Goal: Information Seeking & Learning: Learn about a topic

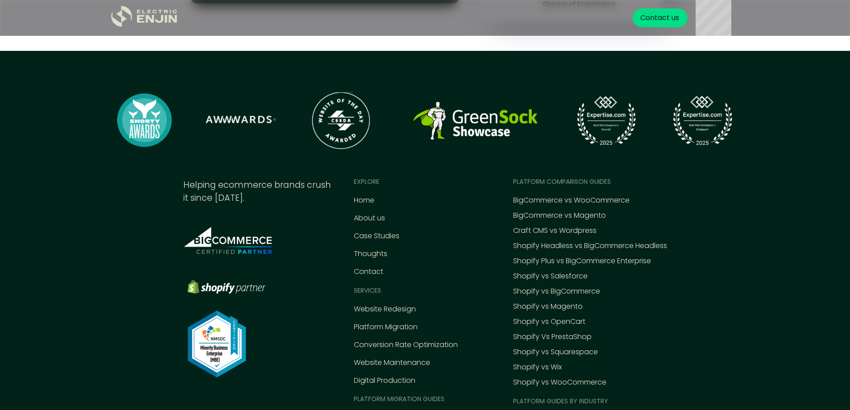
scroll to position [4010, 0]
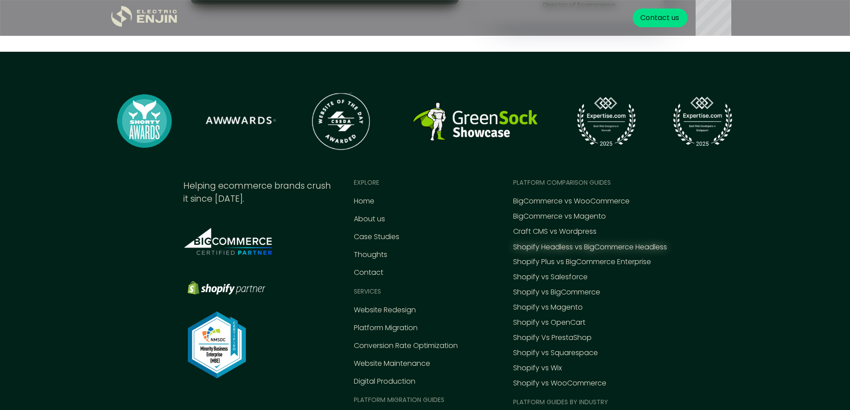
click at [557, 245] on div "Shopify Headless vs BigCommerce Headless" at bounding box center [590, 247] width 154 height 11
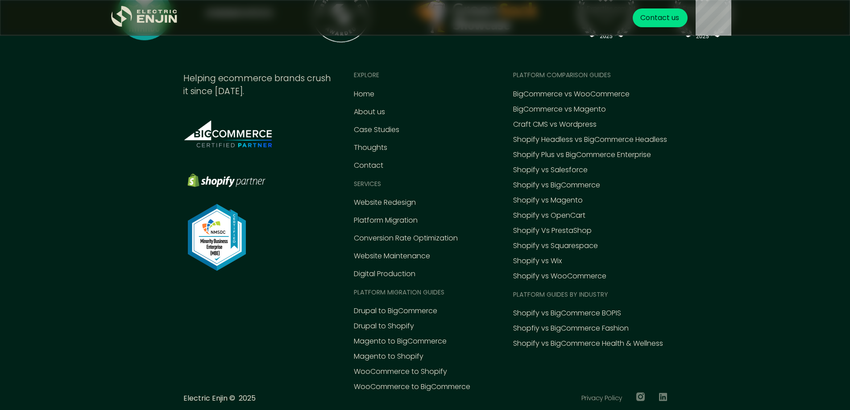
scroll to position [2725, 0]
click at [643, 149] on div "Shopify Plus vs BigCommerce Enterprise" at bounding box center [582, 154] width 138 height 11
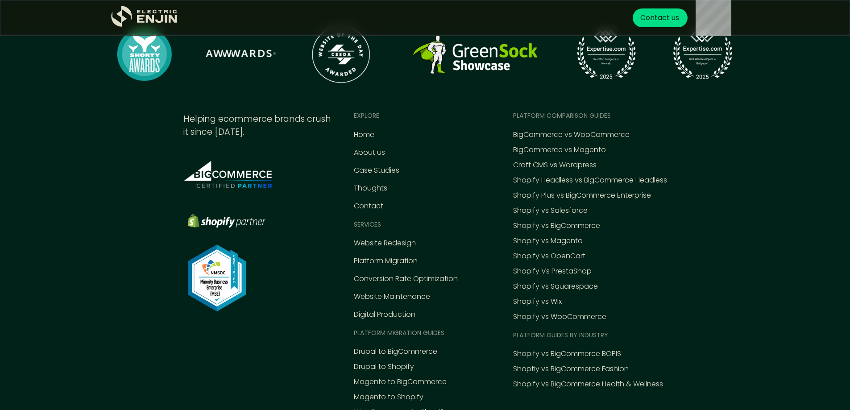
scroll to position [2951, 0]
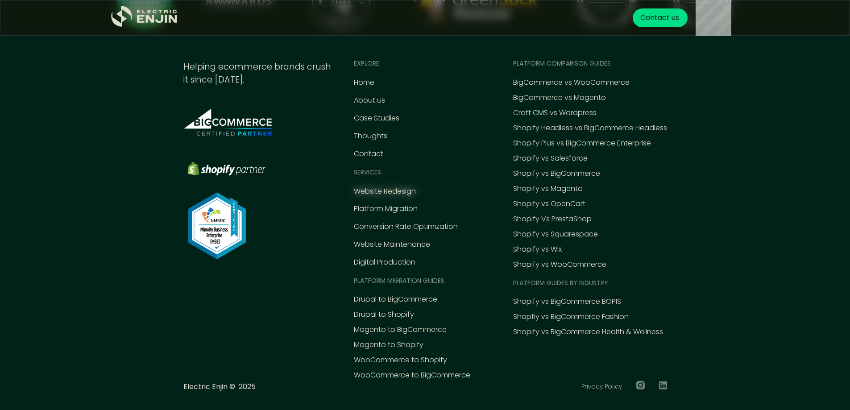
click at [399, 186] on div "Website Redesign" at bounding box center [385, 191] width 62 height 11
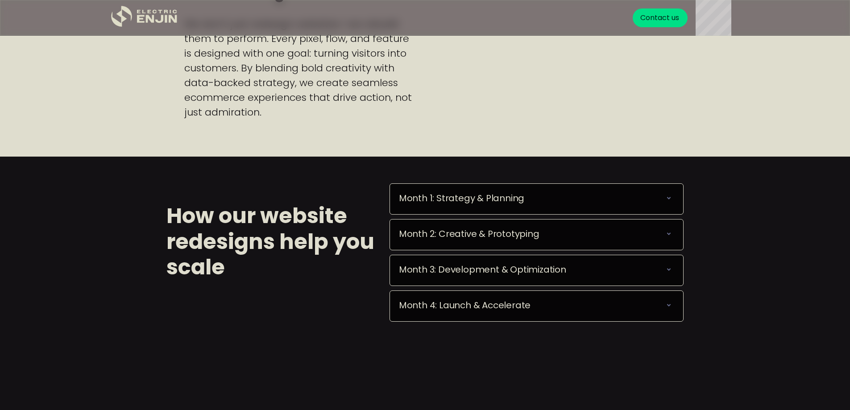
scroll to position [981, 0]
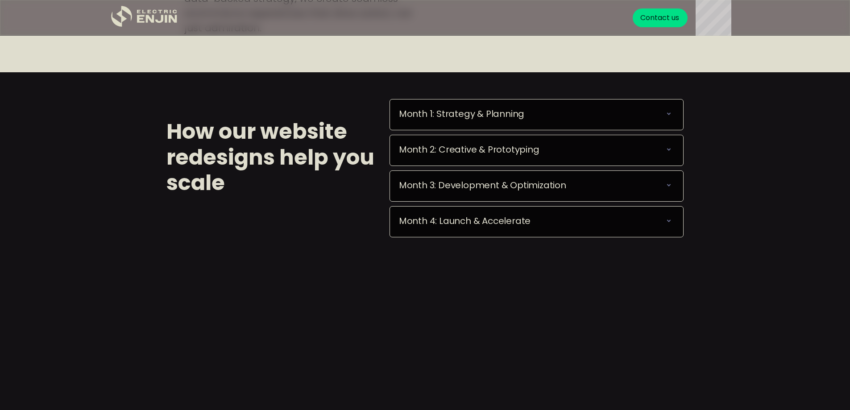
click at [540, 121] on div "Month 1: Strategy & Planning We deploy seamlessly, optimize performance, and eq…" at bounding box center [536, 114] width 294 height 31
click at [667, 114] on icon at bounding box center [669, 114] width 4 height 3
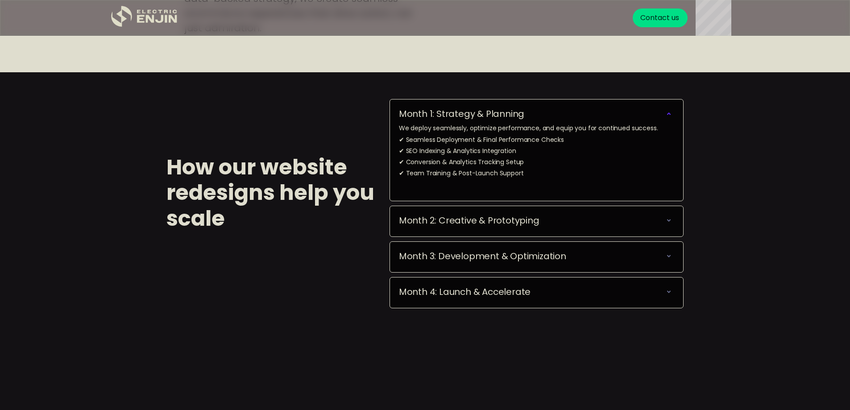
click at [671, 220] on icon at bounding box center [668, 220] width 11 height 11
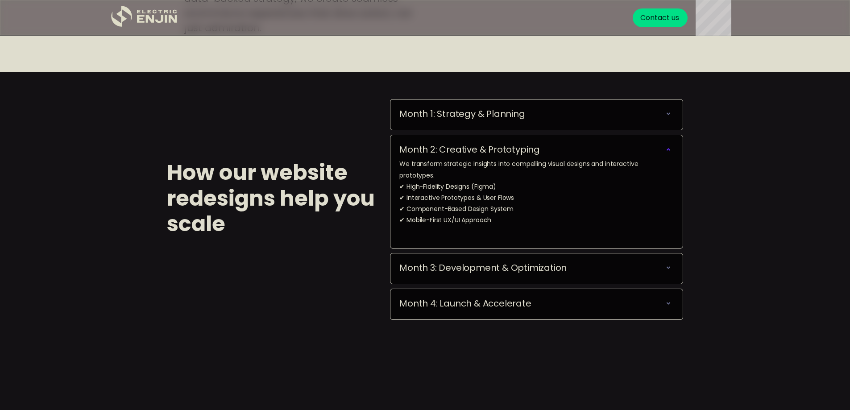
click at [669, 262] on icon at bounding box center [668, 267] width 11 height 11
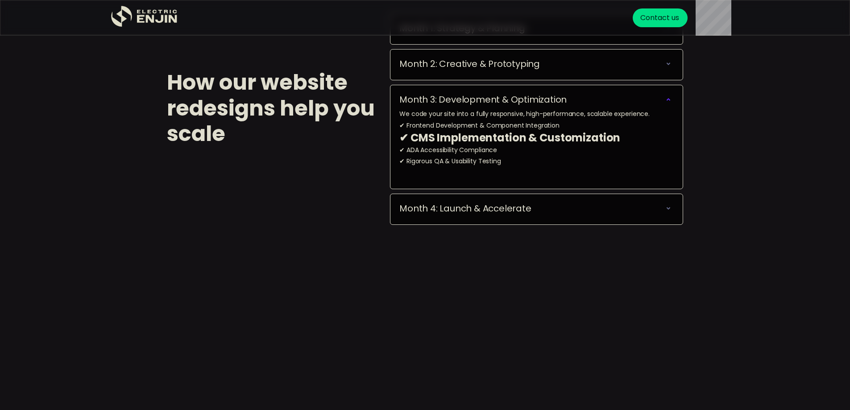
scroll to position [1071, 0]
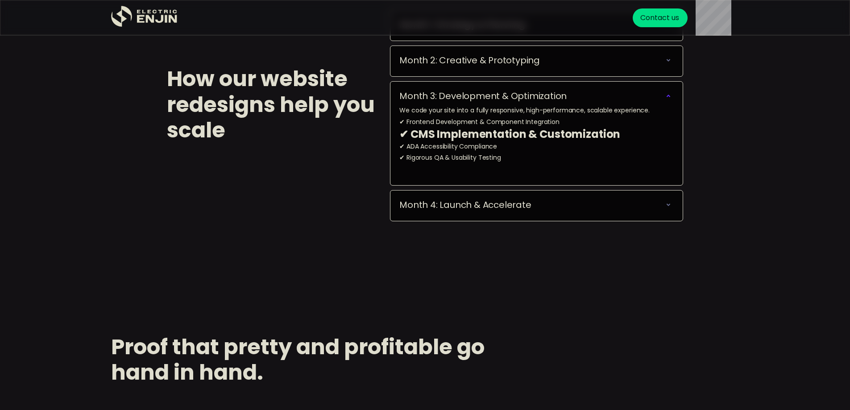
click at [675, 207] on div "Month 4: Launch & Accelerate We deploy seamlessly, optimize performance, and eq…" at bounding box center [536, 205] width 293 height 31
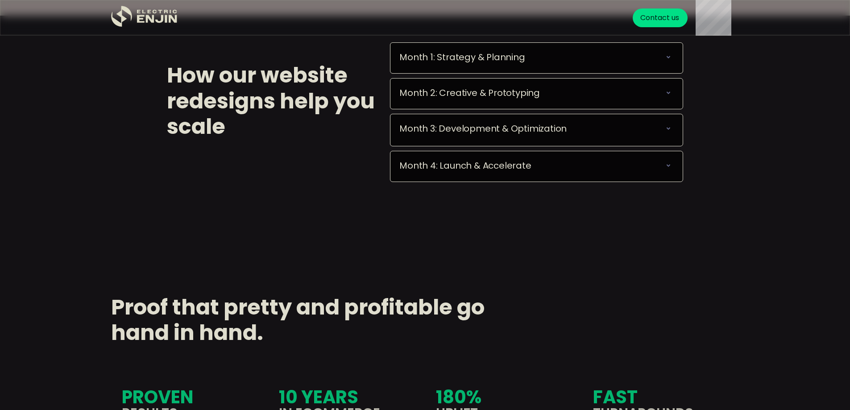
scroll to position [1034, 0]
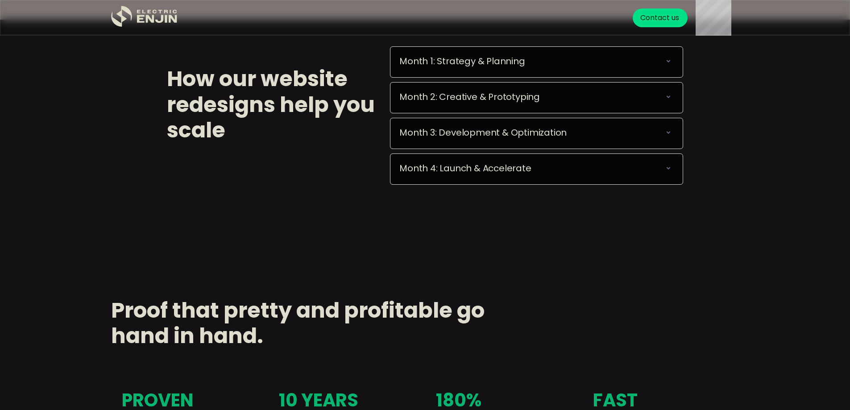
click at [670, 99] on icon at bounding box center [668, 96] width 11 height 11
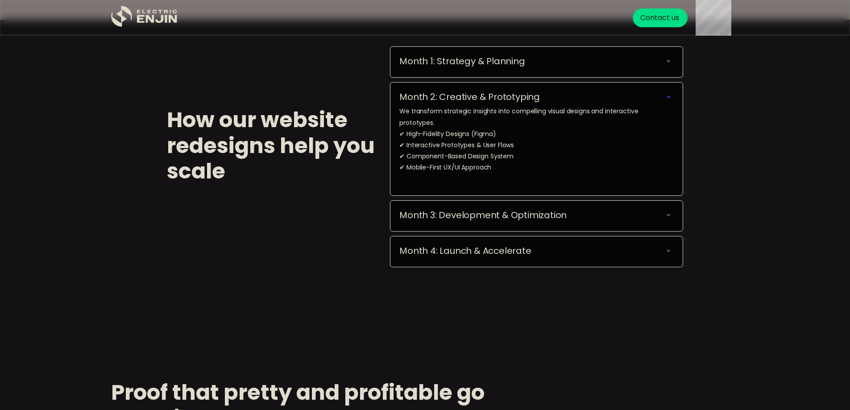
click at [663, 245] on icon at bounding box center [668, 250] width 11 height 11
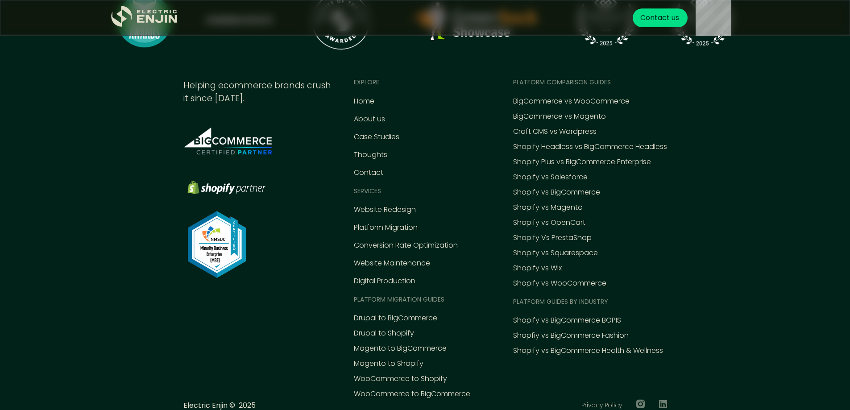
scroll to position [4592, 0]
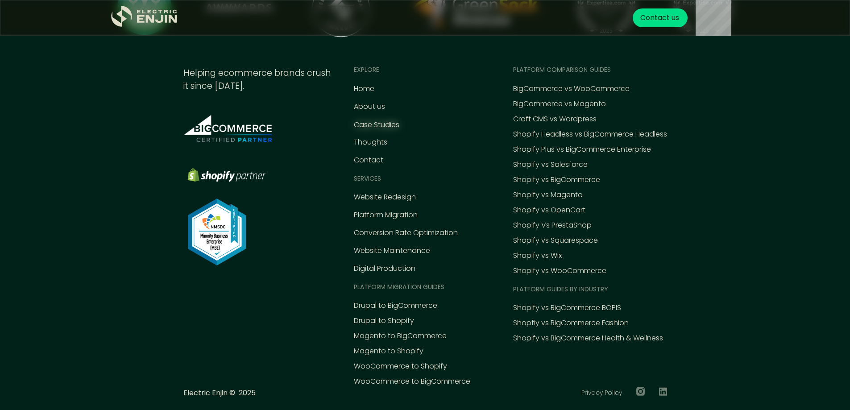
click at [387, 120] on div "Case Studies" at bounding box center [376, 125] width 45 height 11
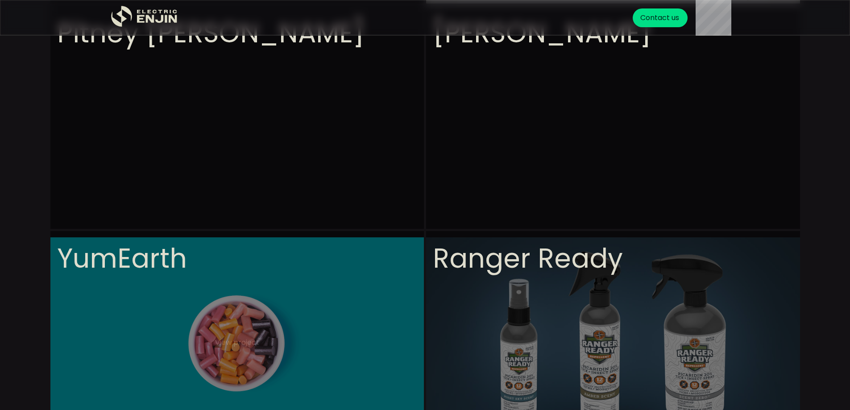
scroll to position [357, 0]
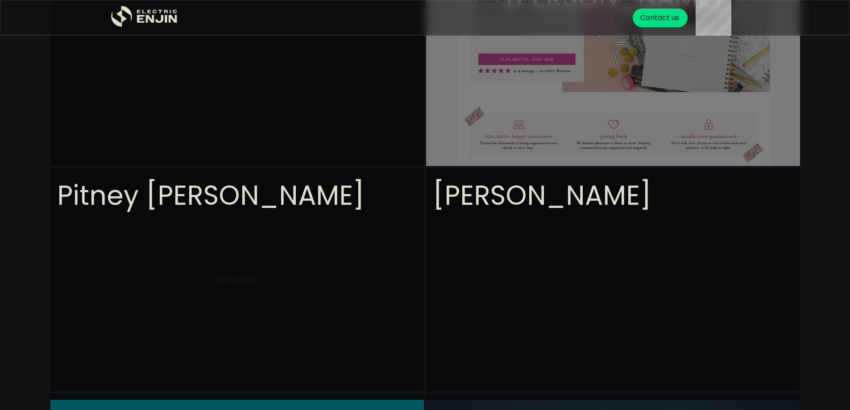
click at [235, 236] on video at bounding box center [237, 368] width 374 height 401
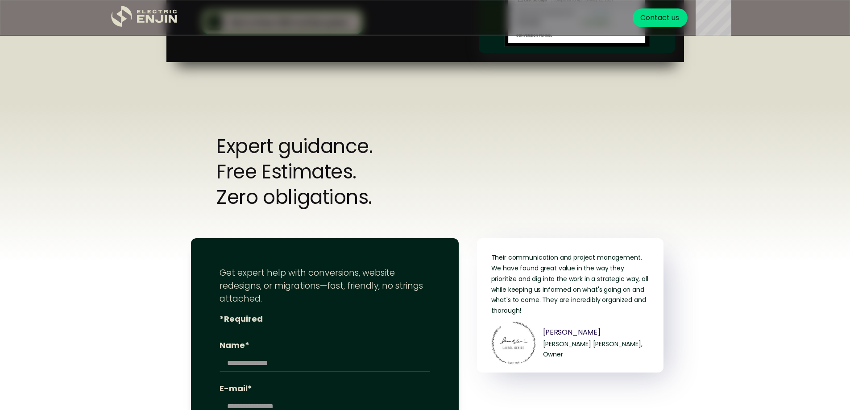
scroll to position [3345, 0]
